Goal: Task Accomplishment & Management: Use online tool/utility

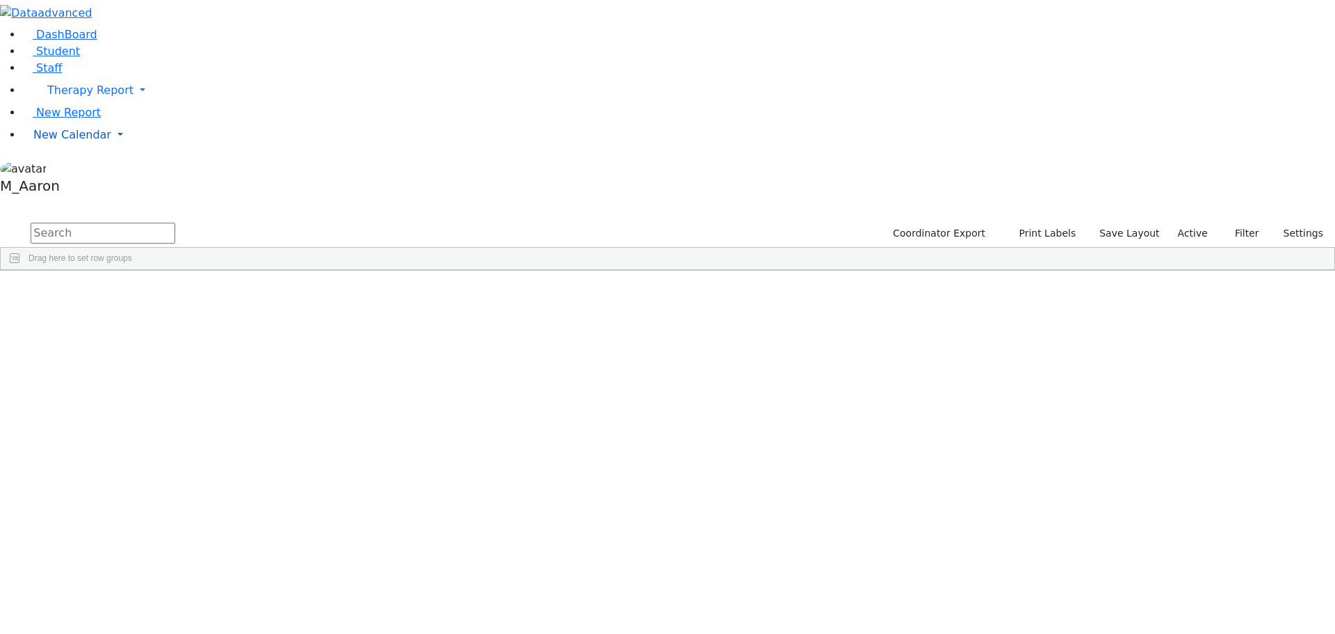
click at [71, 97] on span "New Calendar" at bounding box center [90, 89] width 86 height 13
click at [77, 169] on span "Calendar" at bounding box center [55, 162] width 50 height 13
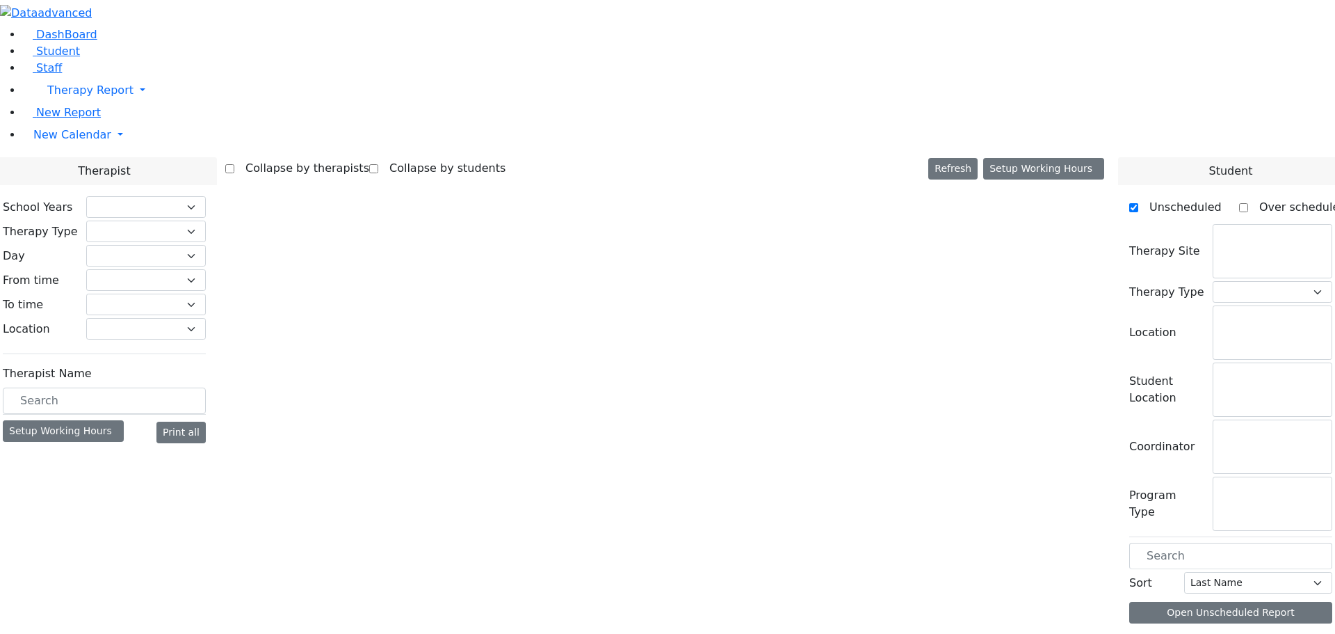
checkbox input "false"
select select "212"
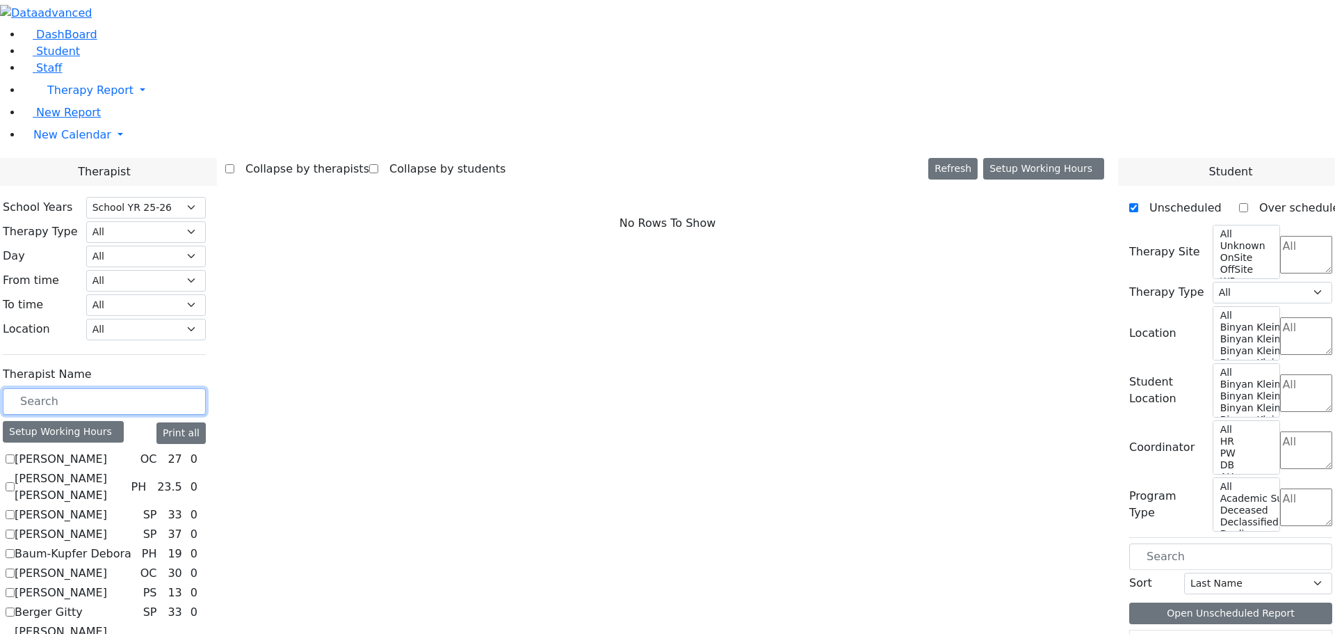
click at [206, 388] on input "text" at bounding box center [104, 401] width 203 height 26
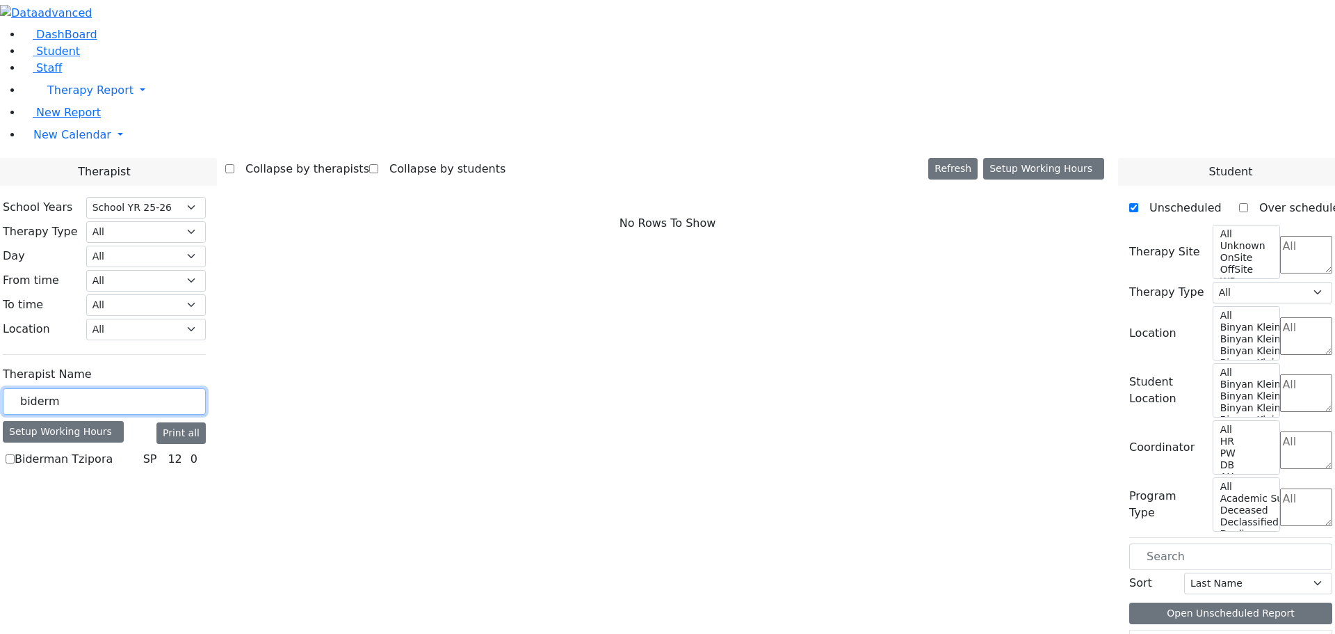
type input "biderm"
click at [206, 360] on div "Therapist Name biderm Setup Working Hours Print all [PERSON_NAME] SP 12 0" at bounding box center [104, 415] width 203 height 110
click at [113, 451] on label "Biderman Tzipora" at bounding box center [64, 459] width 98 height 17
click at [15, 454] on input "Biderman Tzipora" at bounding box center [10, 458] width 9 height 9
checkbox input "true"
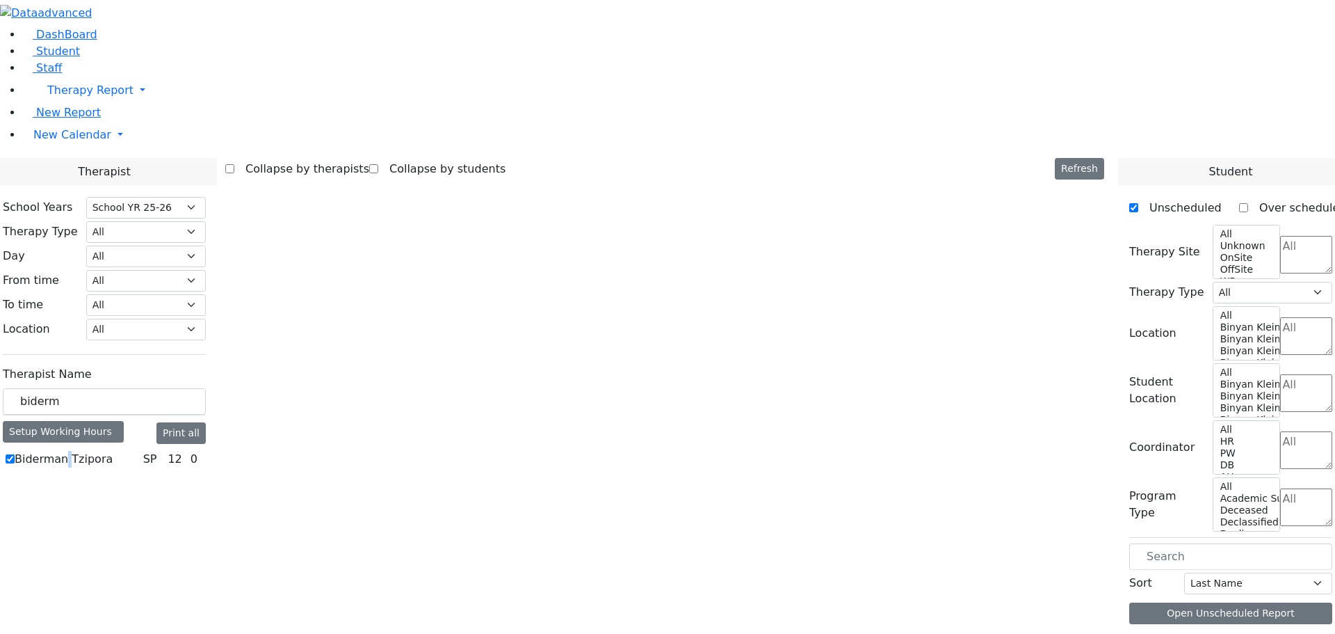
select select "3"
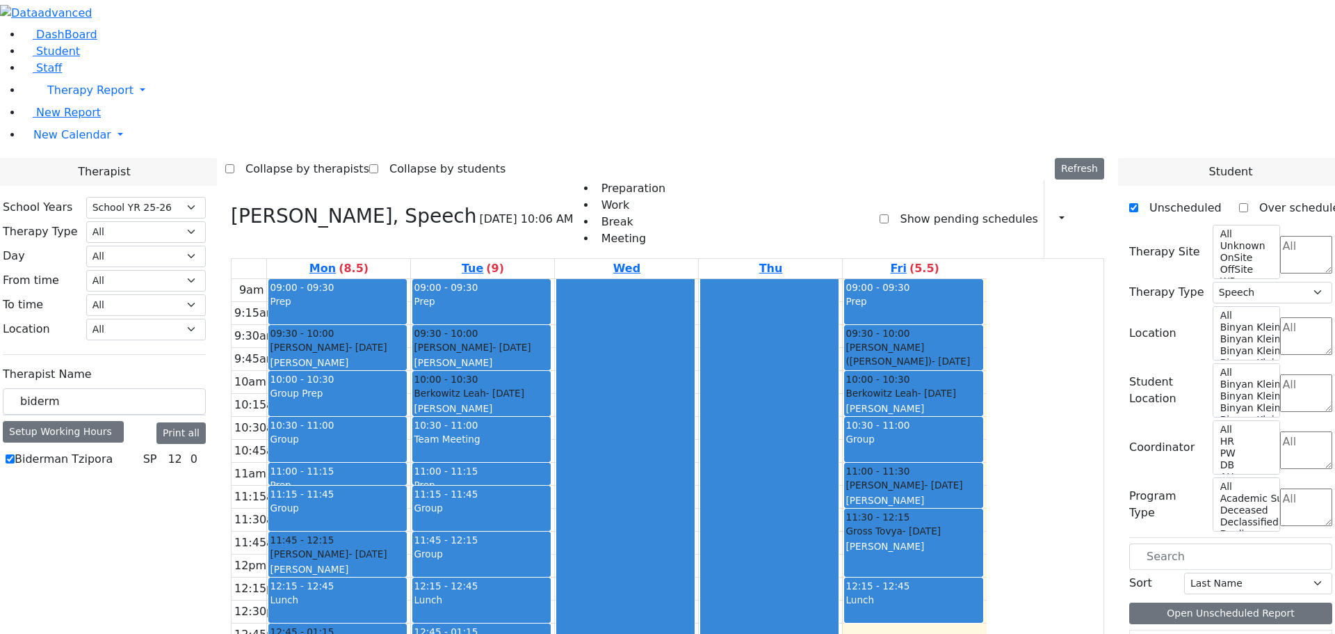
drag, startPoint x: 1043, startPoint y: 444, endPoint x: 1043, endPoint y: 463, distance: 19.5
click at [987, 463] on div "09:00 - 09:30 Prep 09:30 - 10:00 [PERSON_NAME] ([PERSON_NAME]) - [DATE] [PERSON…" at bounding box center [915, 554] width 144 height 551
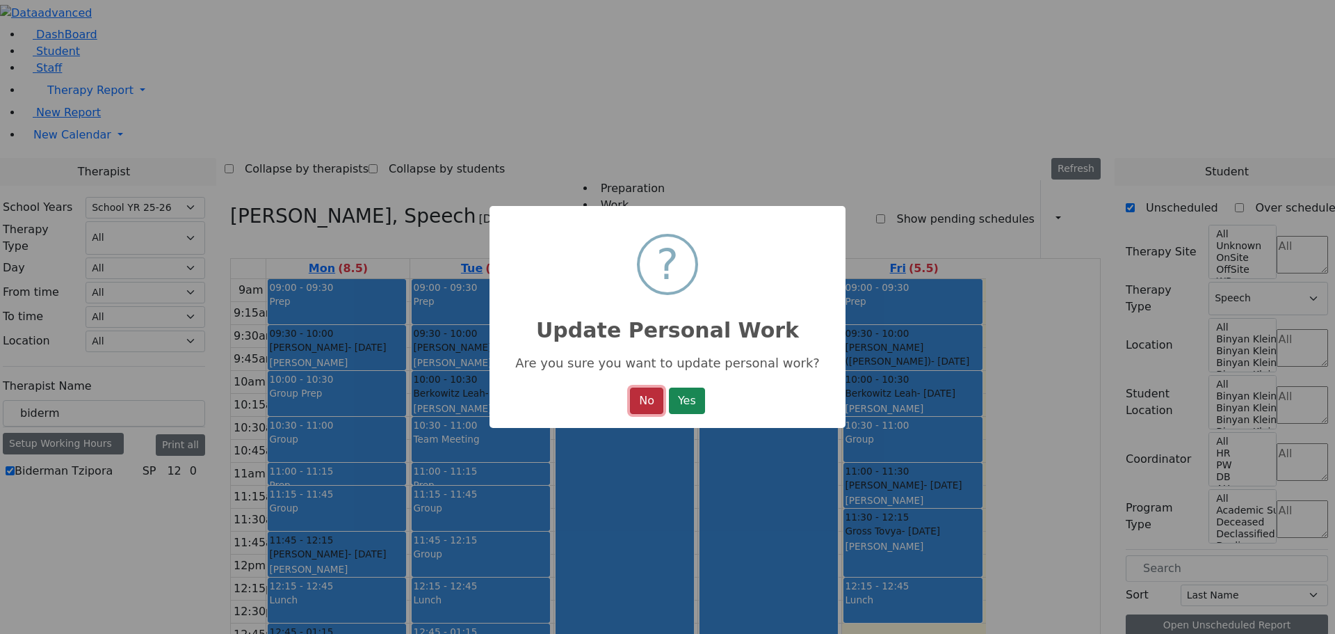
click at [644, 406] on button "No" at bounding box center [646, 400] width 33 height 26
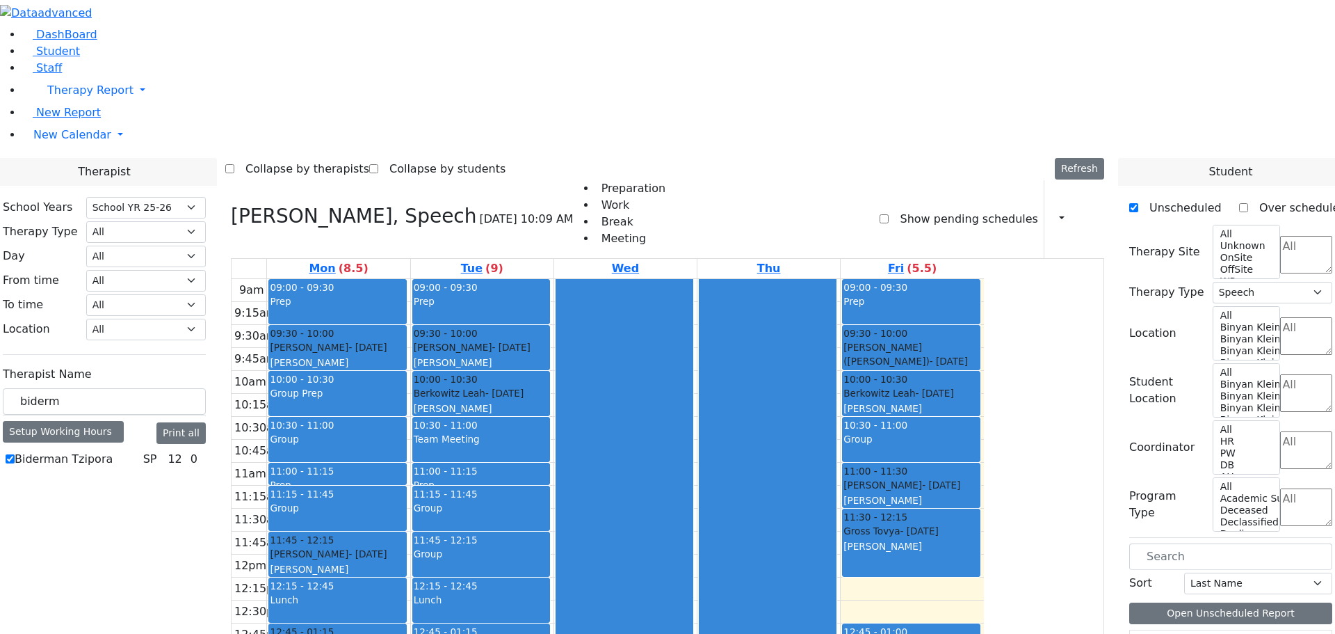
click at [231, 204] on icon at bounding box center [231, 215] width 0 height 23
select select
checkbox input "false"
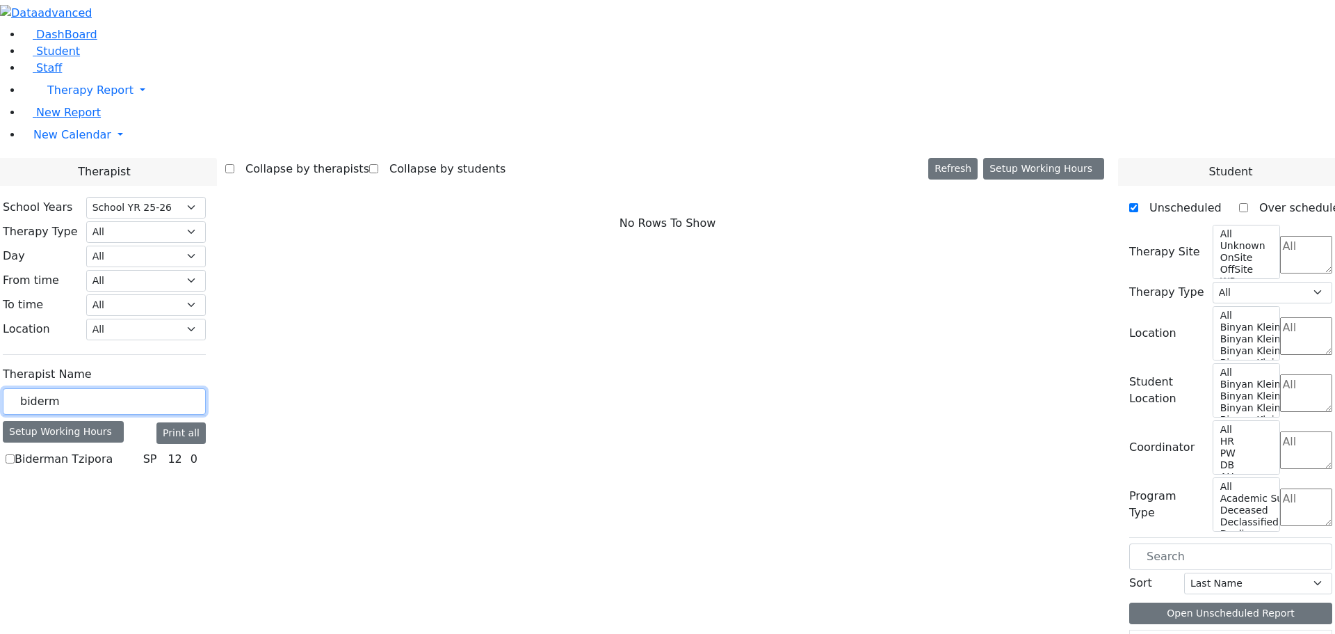
drag, startPoint x: 220, startPoint y: 239, endPoint x: 170, endPoint y: 238, distance: 50.1
click at [170, 388] on div "biderm" at bounding box center [104, 401] width 203 height 27
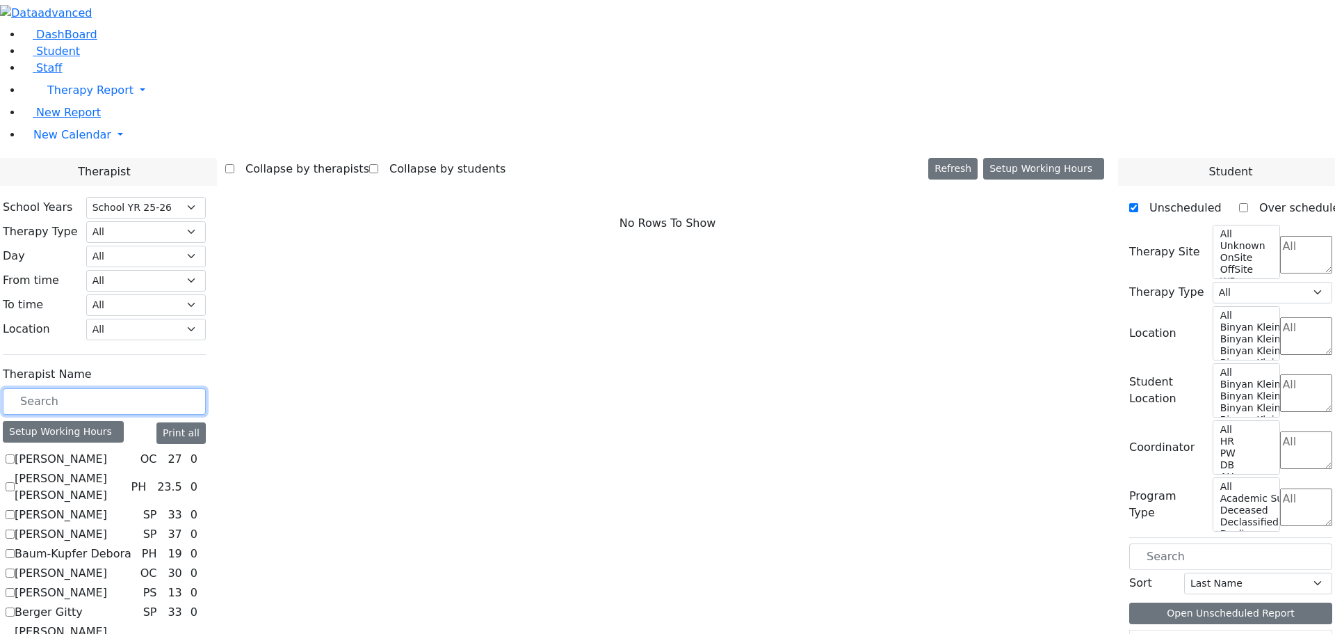
click at [200, 388] on input "text" at bounding box center [104, 401] width 203 height 26
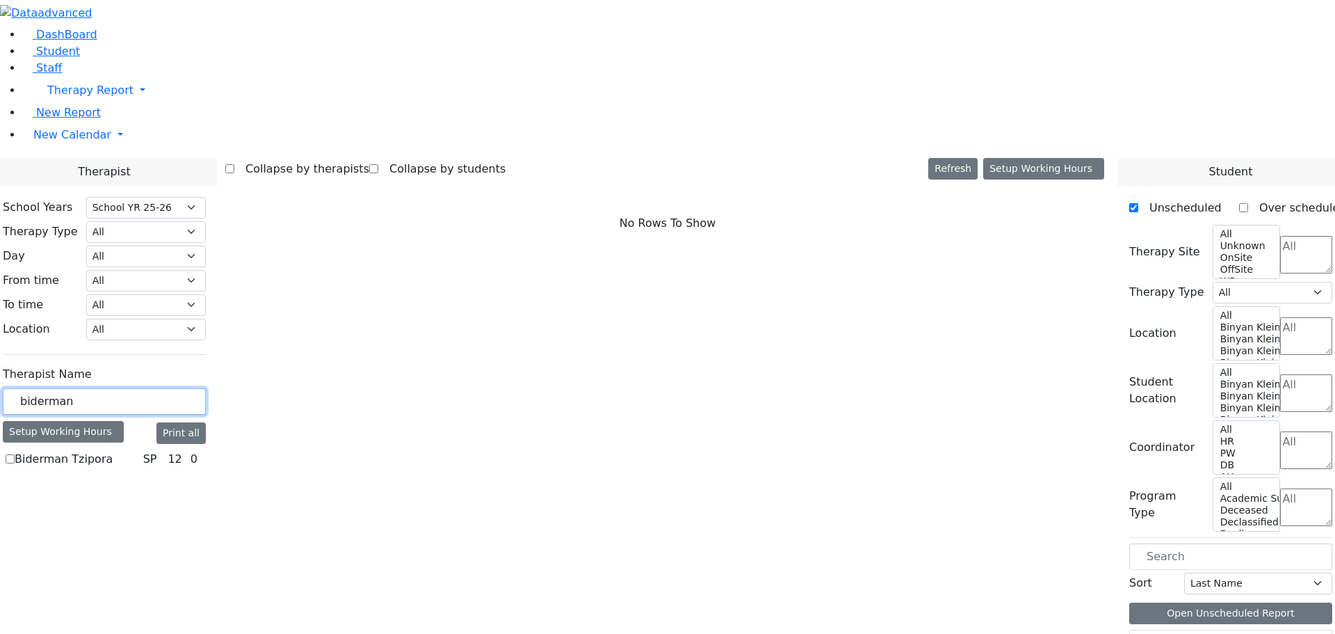
type input "biderman"
click at [113, 451] on label "Biderman Tzipora" at bounding box center [64, 459] width 98 height 17
click at [15, 454] on input "Biderman Tzipora" at bounding box center [10, 458] width 9 height 9
checkbox input "true"
select select "3"
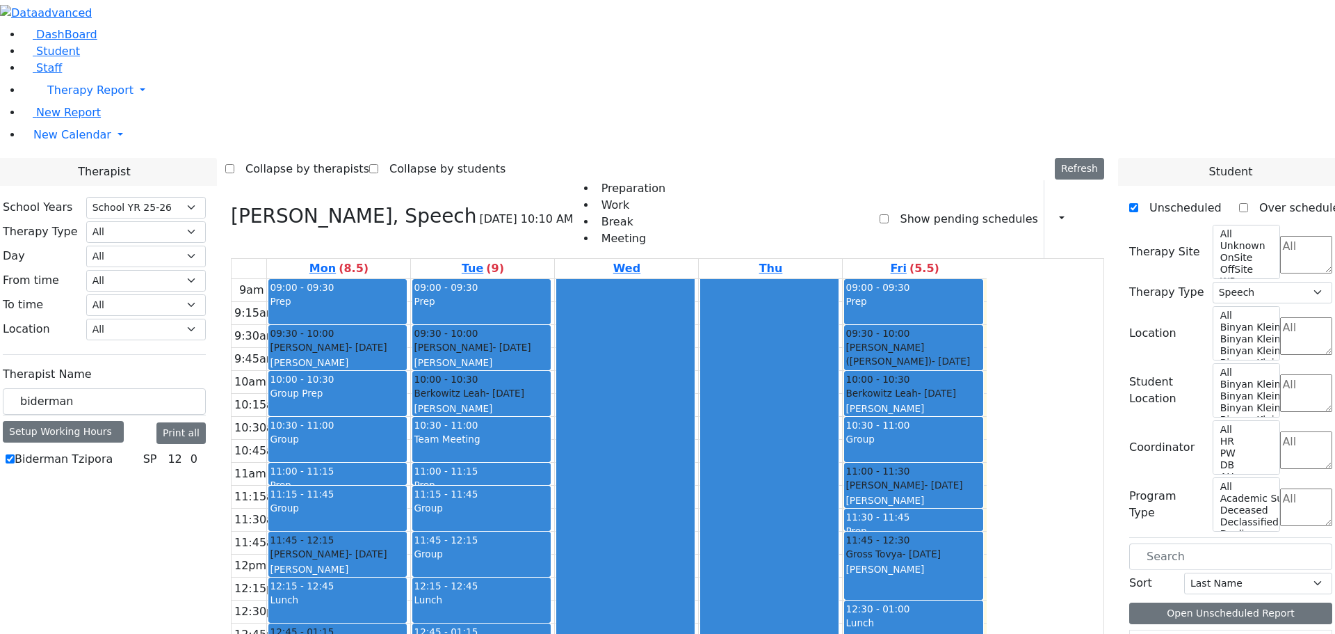
click at [1059, 180] on div "Print Schedule Print All Print Info Print Pending Schedule Print Non Pending Sc…" at bounding box center [1074, 219] width 61 height 78
click at [1057, 207] on button "button" at bounding box center [1057, 219] width 15 height 24
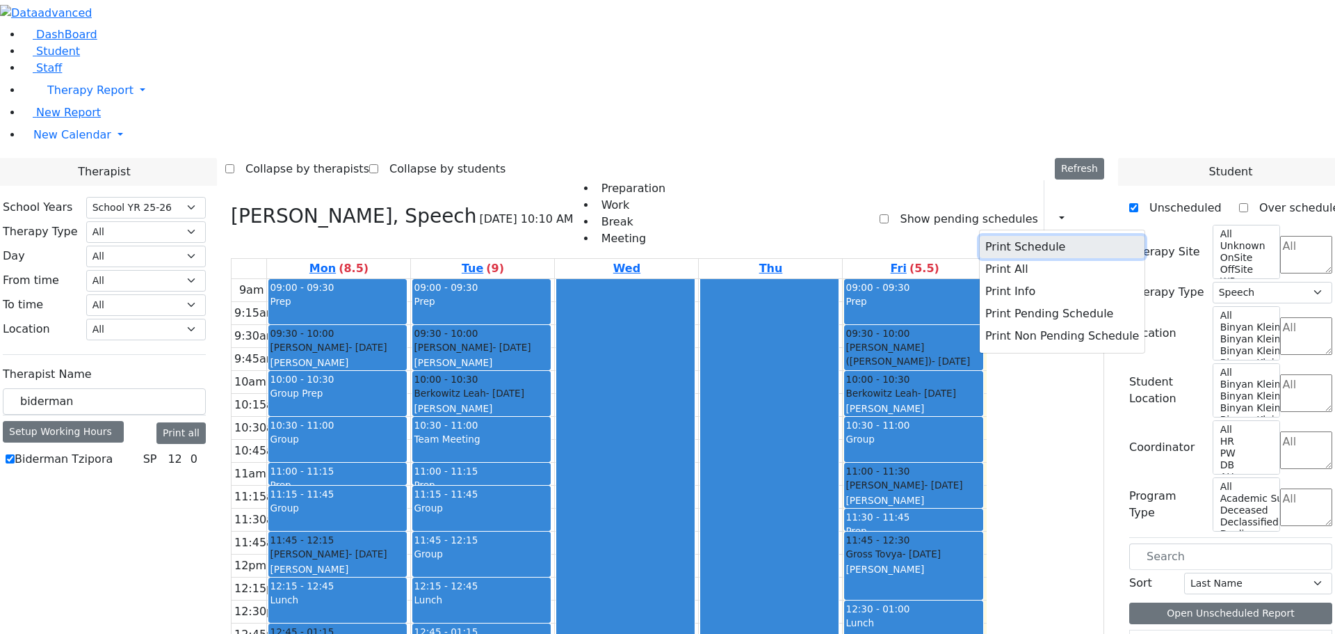
click at [1004, 236] on button "Print Schedule" at bounding box center [1062, 247] width 165 height 22
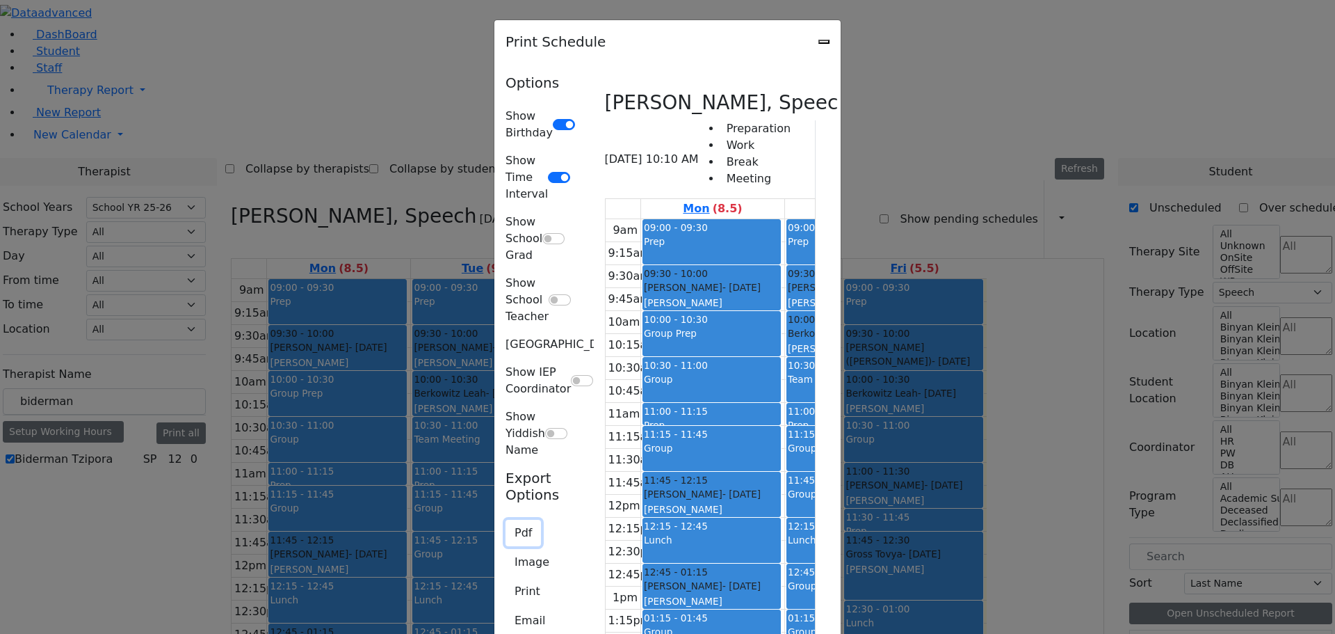
click at [506, 520] on button "Pdf" at bounding box center [523, 533] width 35 height 26
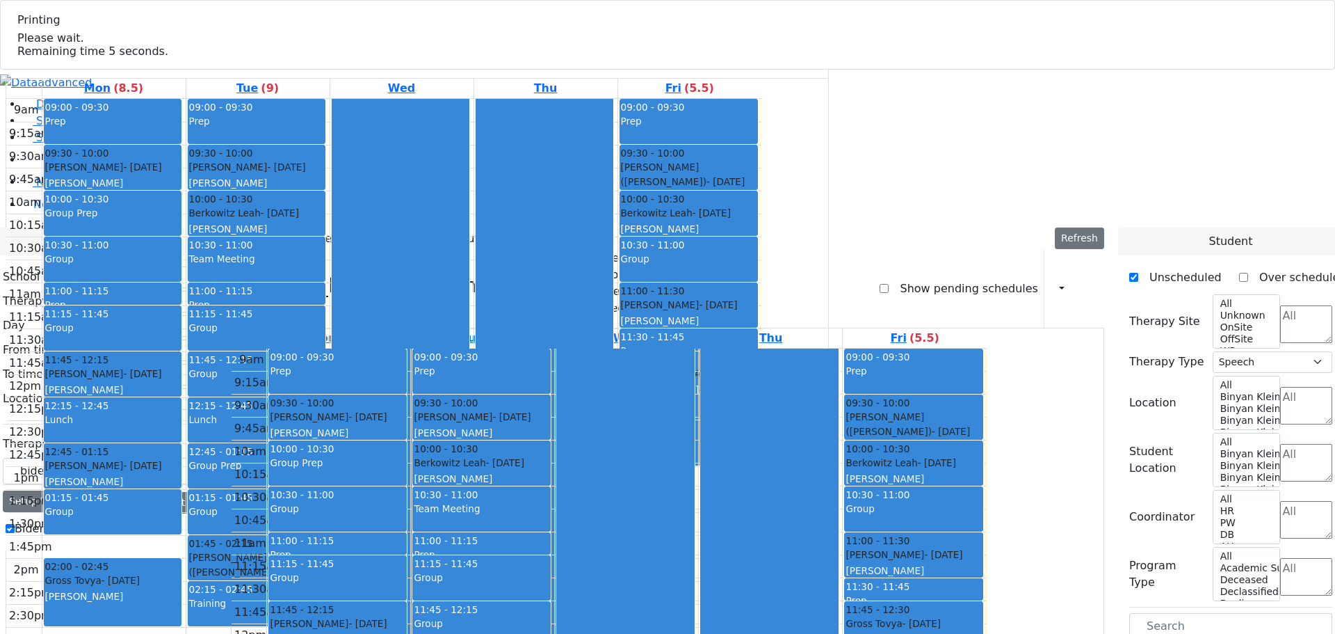
select select "212"
select select "3"
